Goal: Information Seeking & Learning: Find specific fact

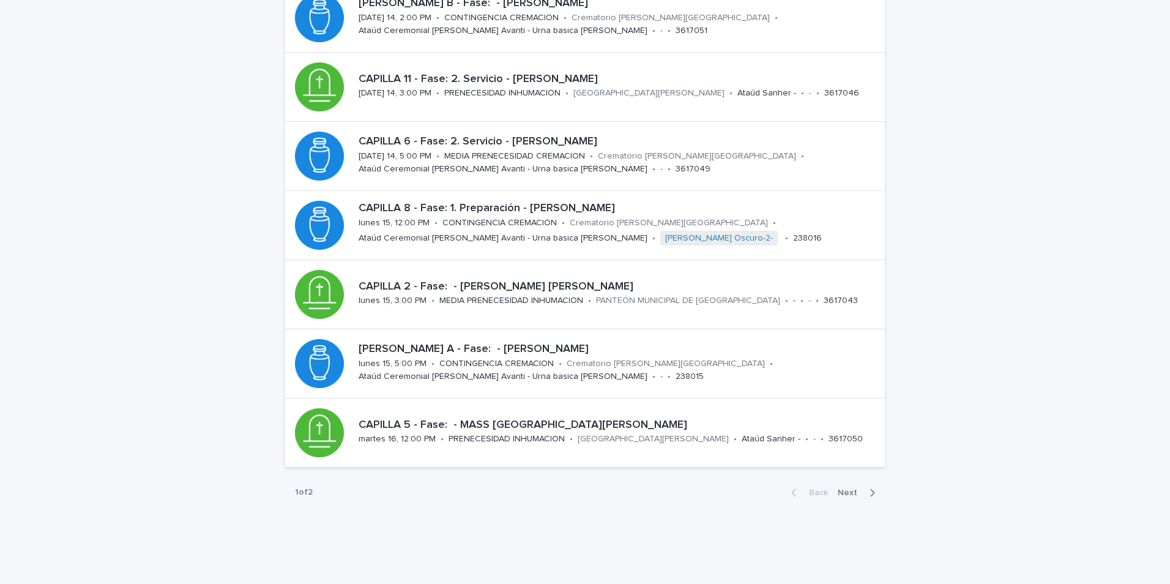
scroll to position [372, 0]
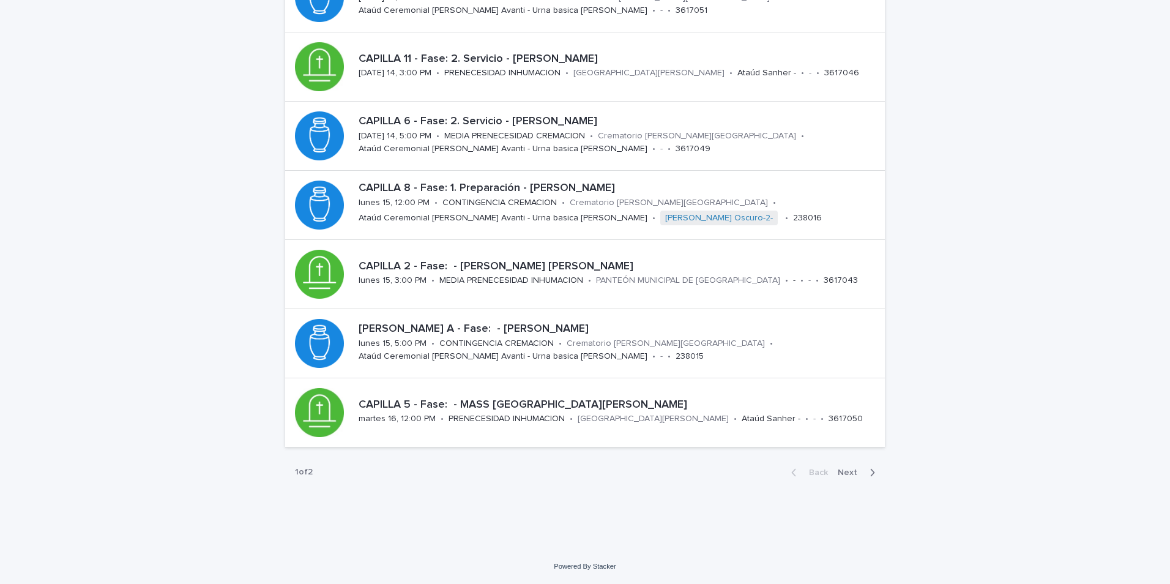
click at [849, 471] on span "Next" at bounding box center [851, 472] width 27 height 9
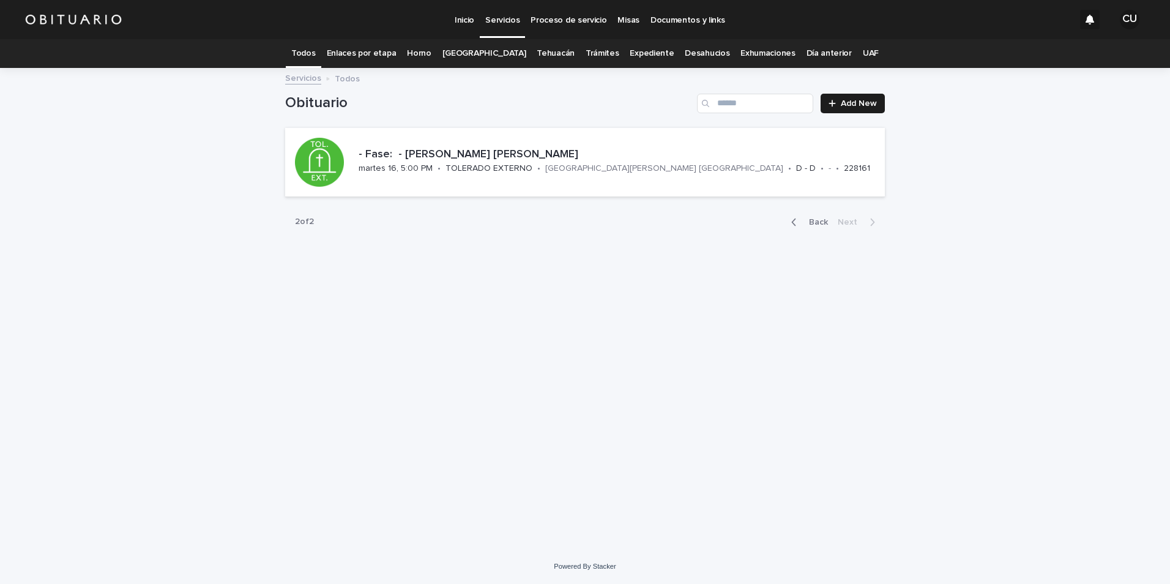
click at [796, 222] on icon "button" at bounding box center [794, 222] width 6 height 11
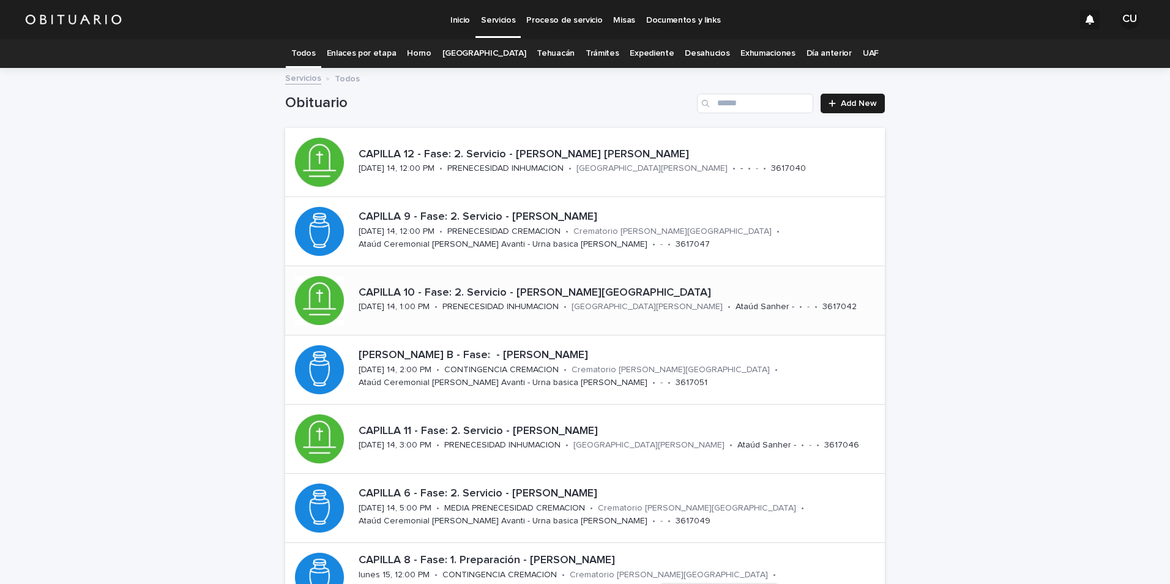
scroll to position [61, 0]
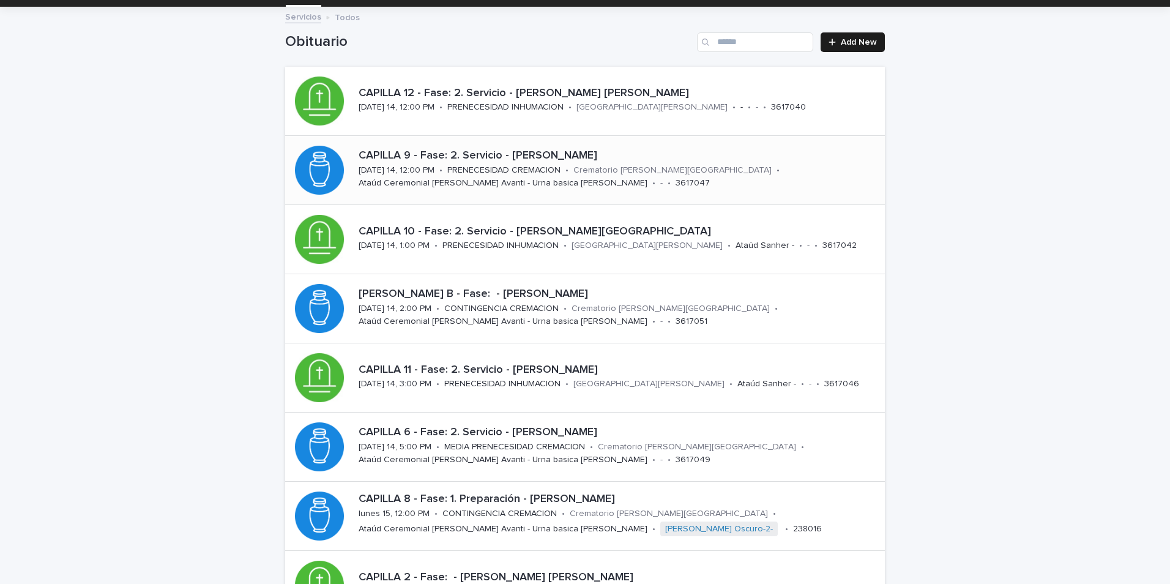
click at [570, 158] on p "CAPILLA 9 - Fase: 2. Servicio - [PERSON_NAME]" at bounding box center [619, 155] width 521 height 13
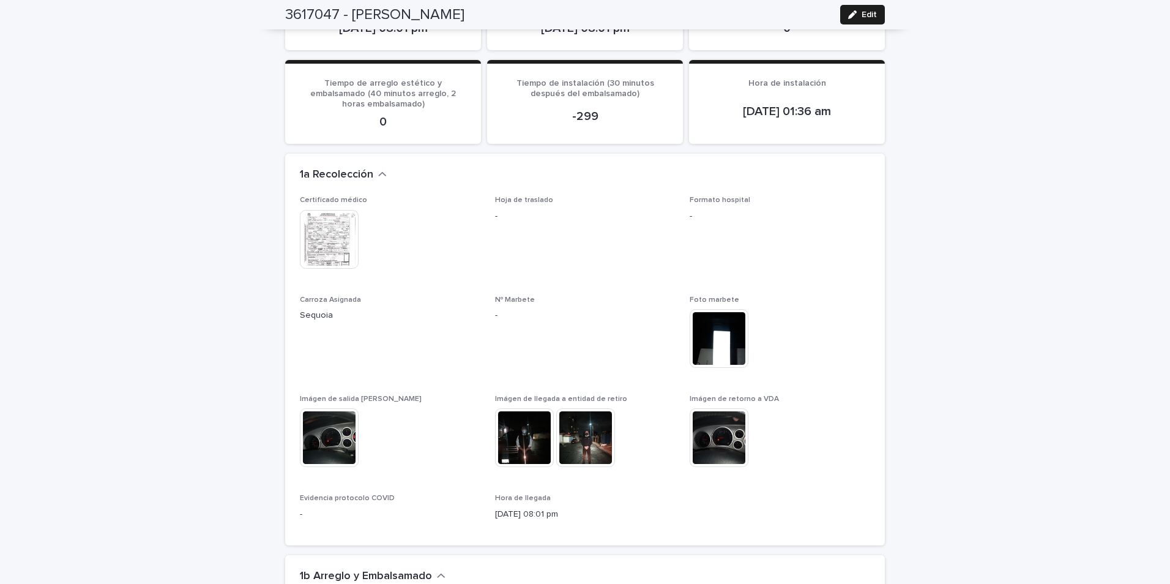
scroll to position [1163, 0]
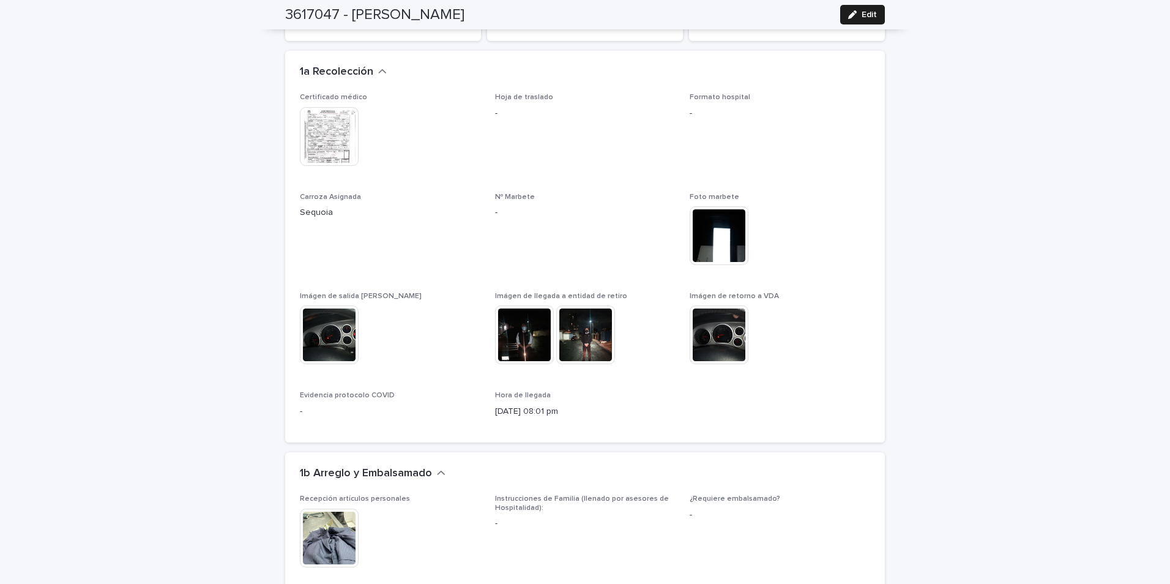
click at [333, 107] on img at bounding box center [329, 136] width 59 height 59
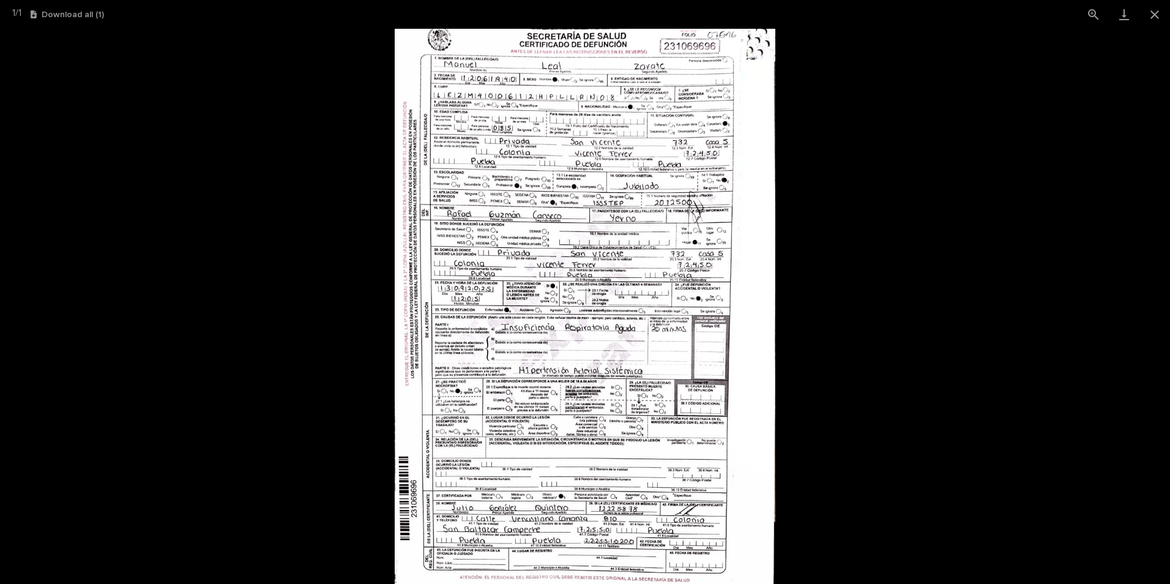
click at [835, 191] on picture at bounding box center [585, 306] width 1170 height 555
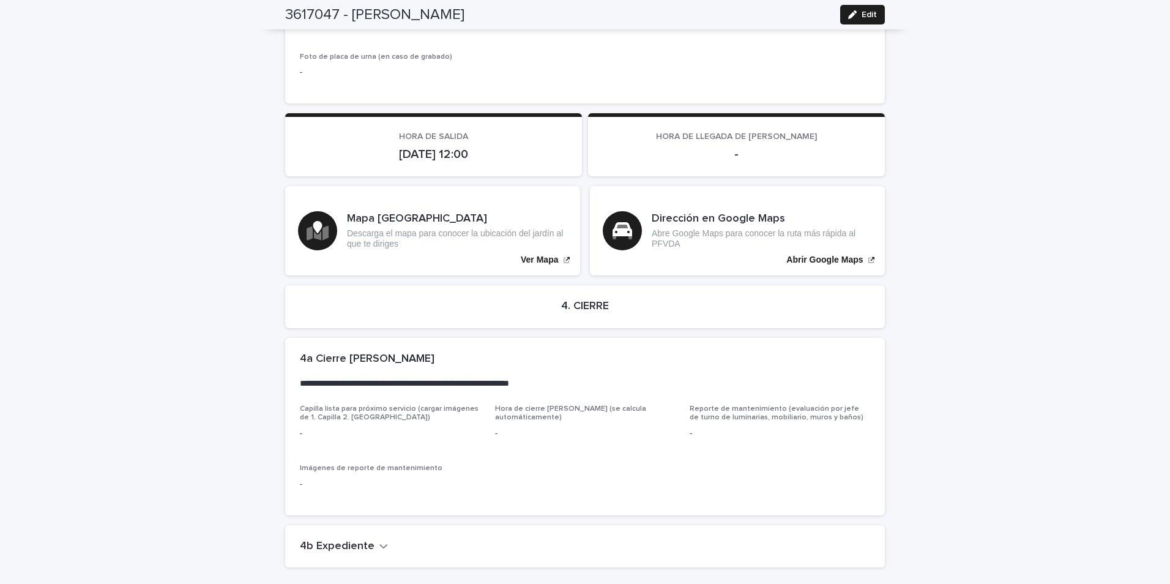
scroll to position [2599, 0]
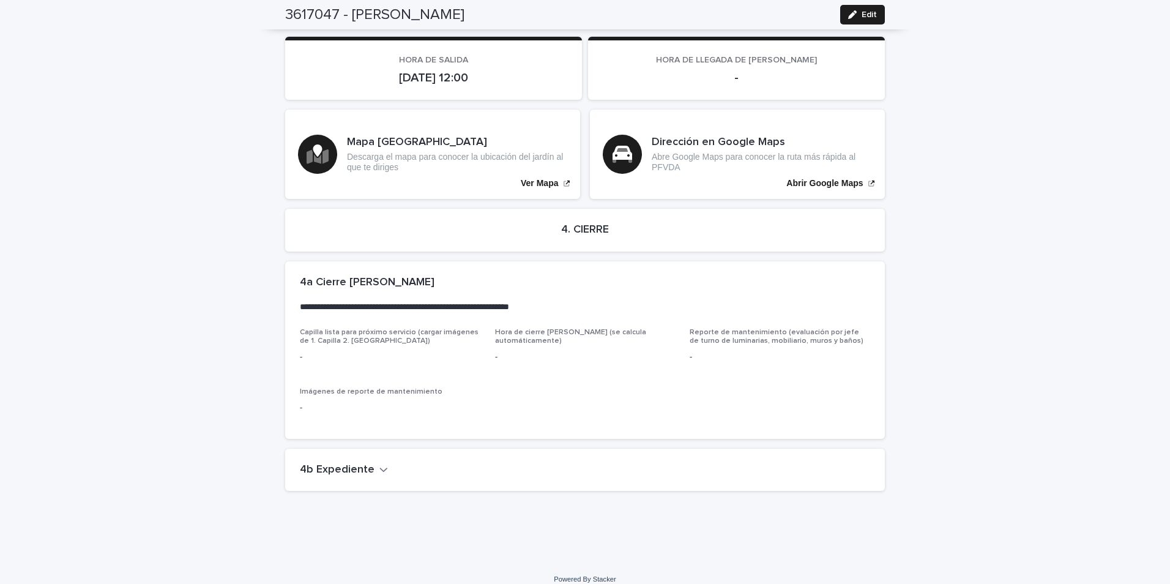
click at [318, 449] on div "4b Expediente" at bounding box center [585, 470] width 600 height 43
click at [320, 463] on h2 "4b Expediente" at bounding box center [337, 469] width 75 height 13
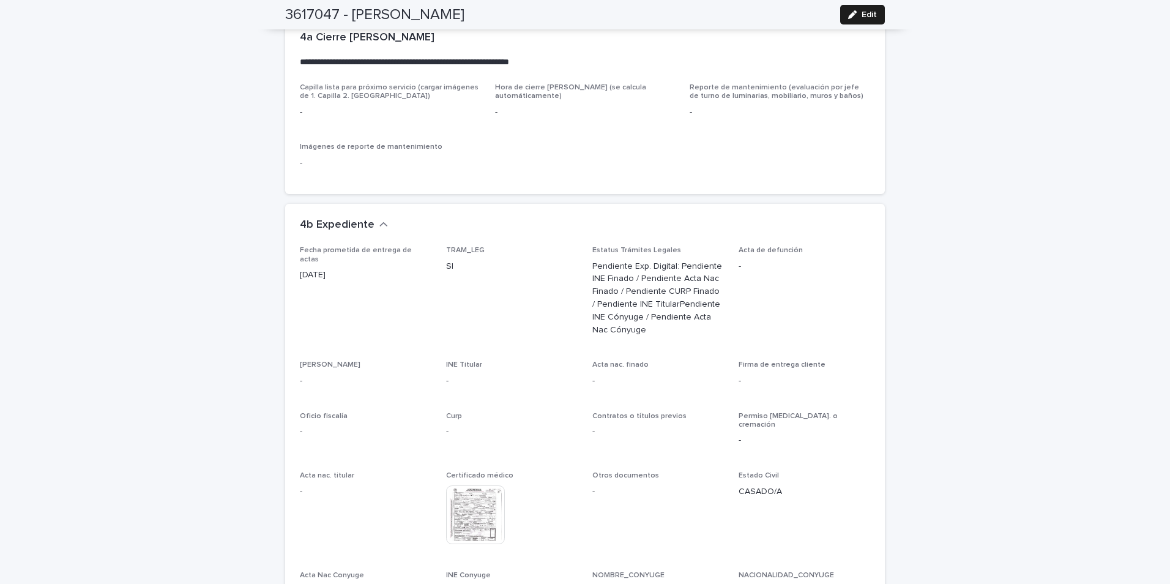
scroll to position [3038, 0]
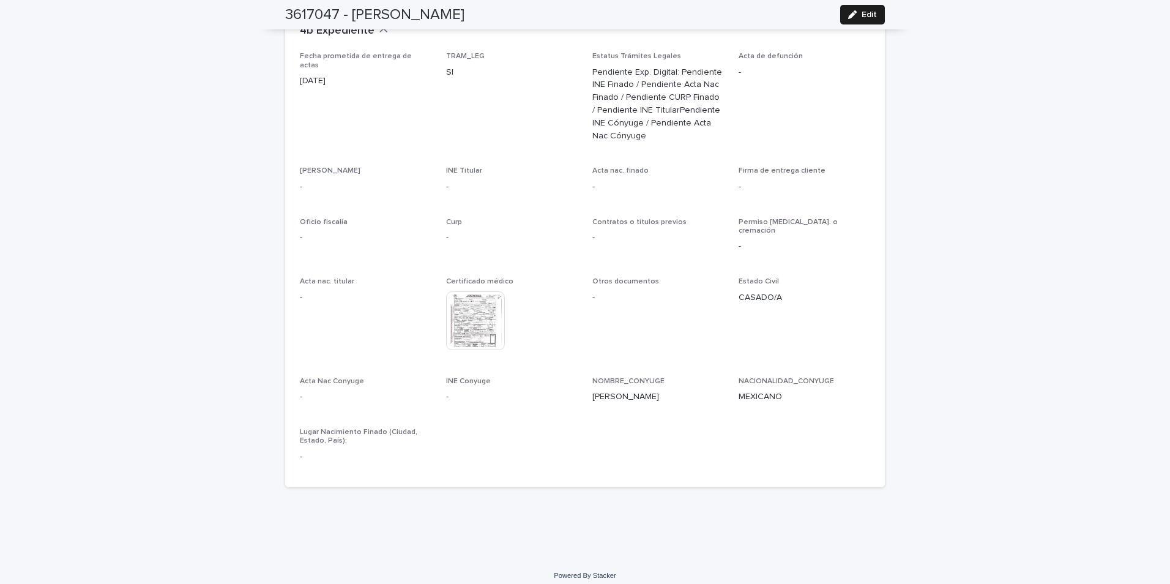
click at [474, 292] on img at bounding box center [475, 320] width 59 height 59
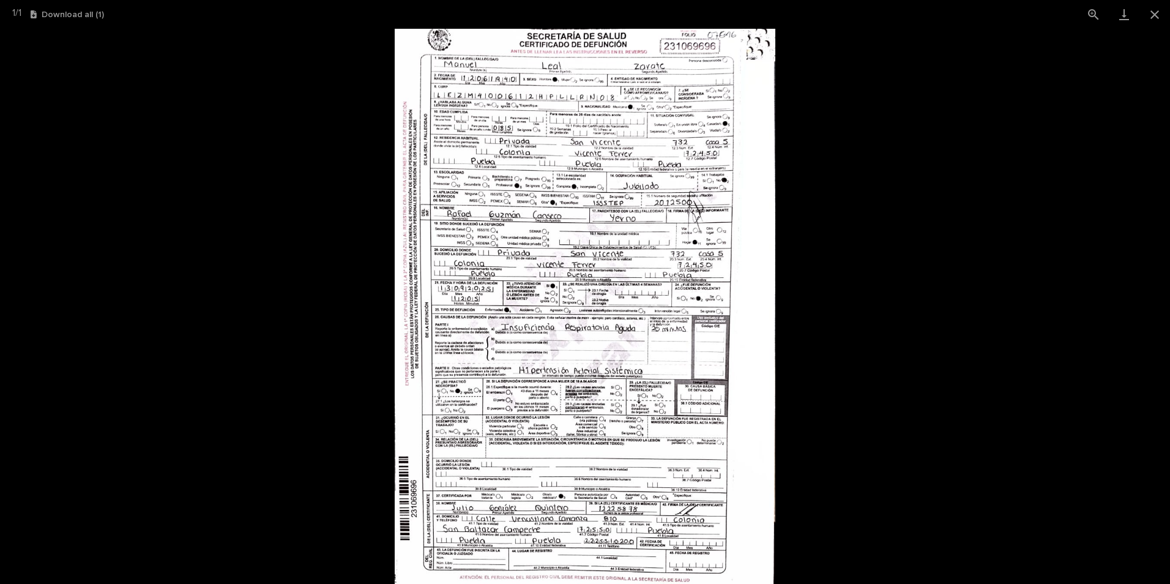
click at [853, 291] on picture at bounding box center [585, 306] width 1170 height 555
click at [1155, 13] on button "Close gallery" at bounding box center [1154, 14] width 31 height 29
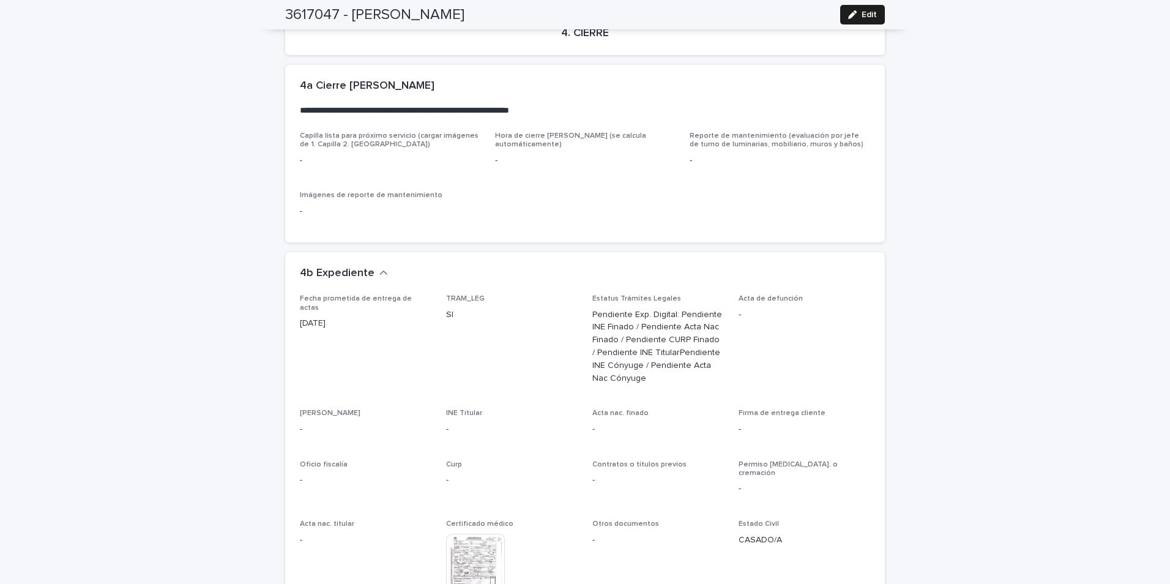
scroll to position [2793, 0]
click at [468, 543] on img at bounding box center [475, 565] width 59 height 59
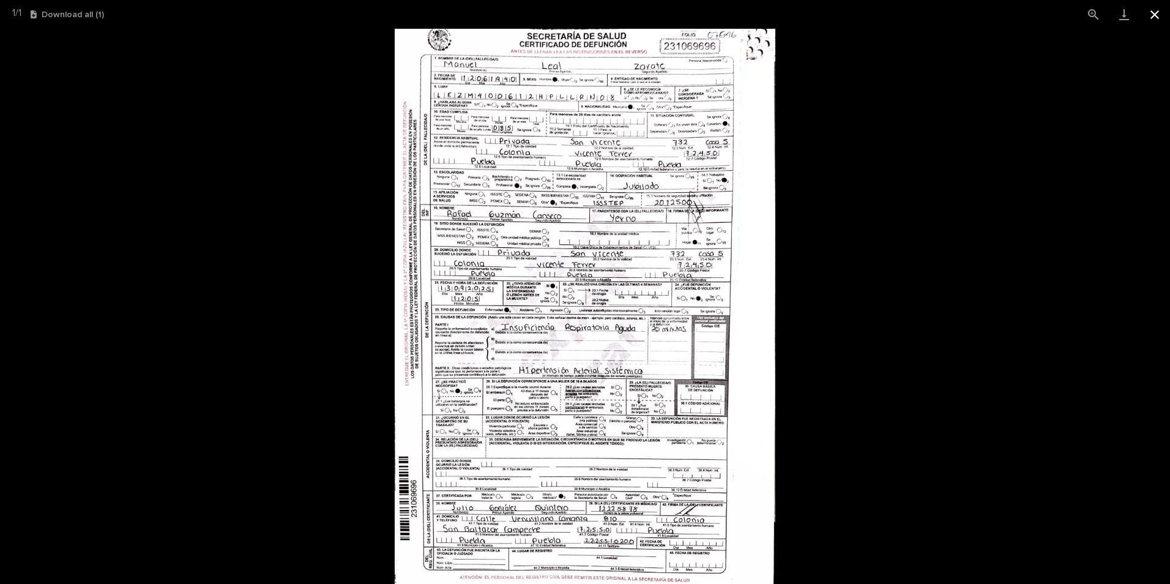
click at [1163, 15] on button "Close gallery" at bounding box center [1154, 14] width 31 height 29
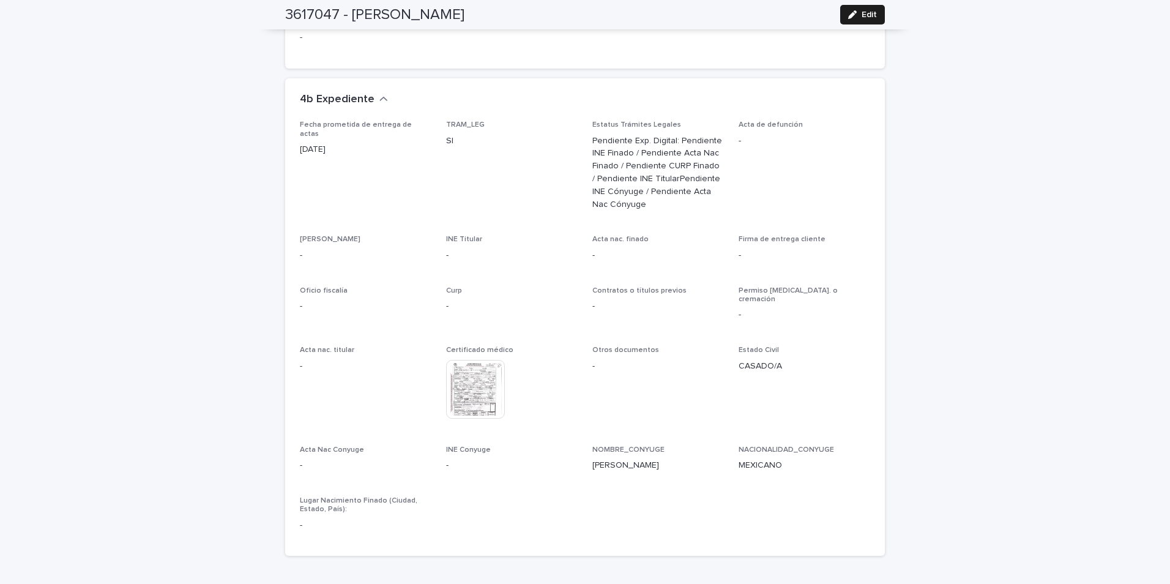
scroll to position [2915, 0]
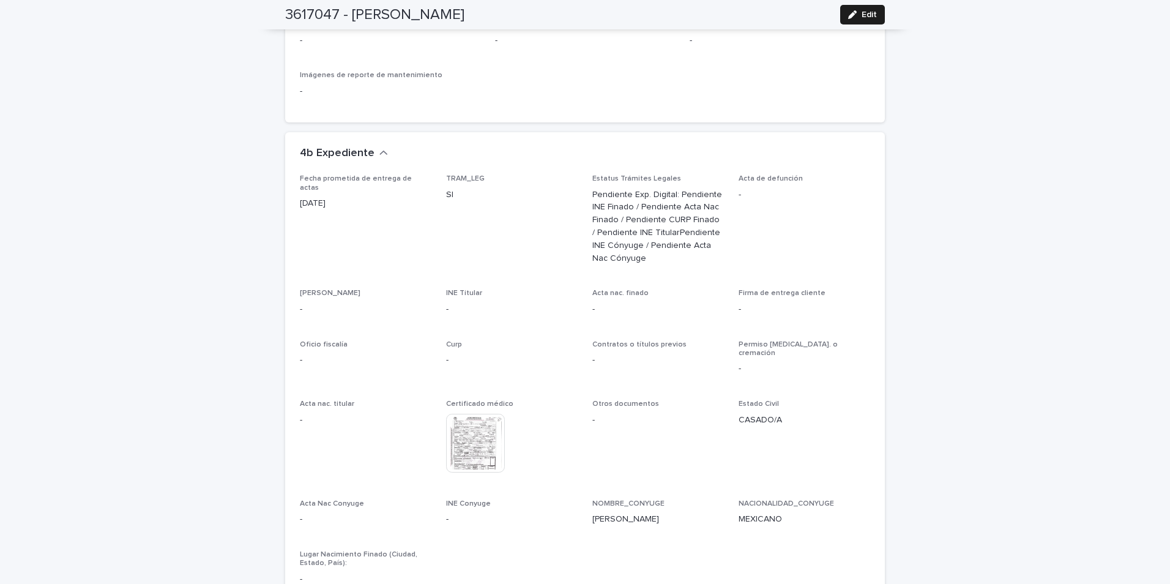
click at [460, 414] on img at bounding box center [475, 443] width 59 height 59
